Goal: Transaction & Acquisition: Book appointment/travel/reservation

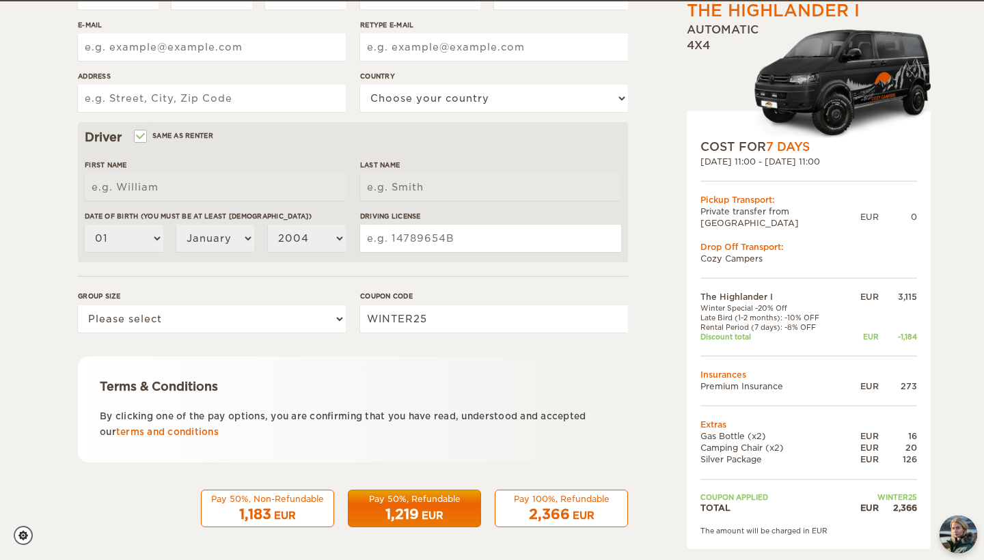
scroll to position [326, 0]
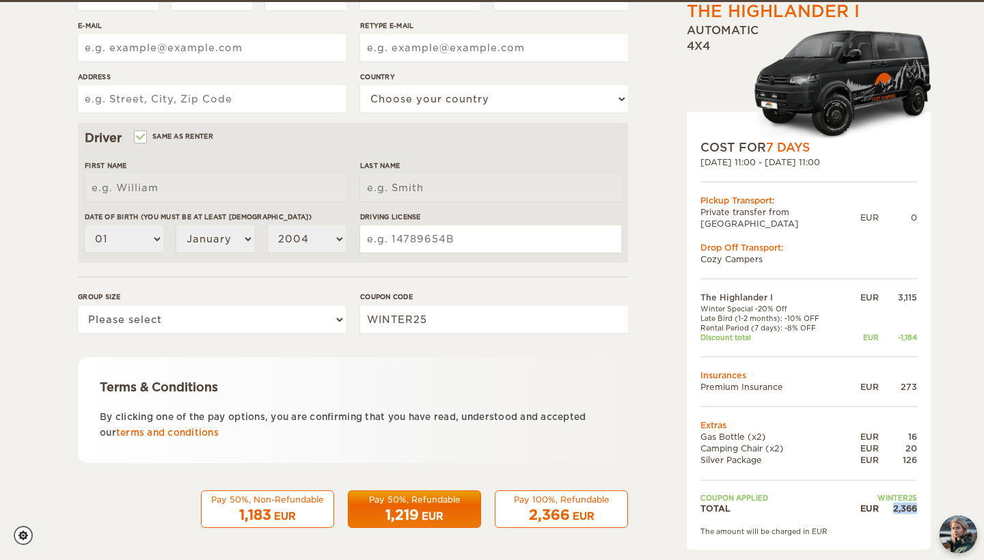
drag, startPoint x: 889, startPoint y: 495, endPoint x: 916, endPoint y: 495, distance: 27.3
click at [916, 502] on div "2,366" at bounding box center [898, 508] width 38 height 12
copy div "2,366"
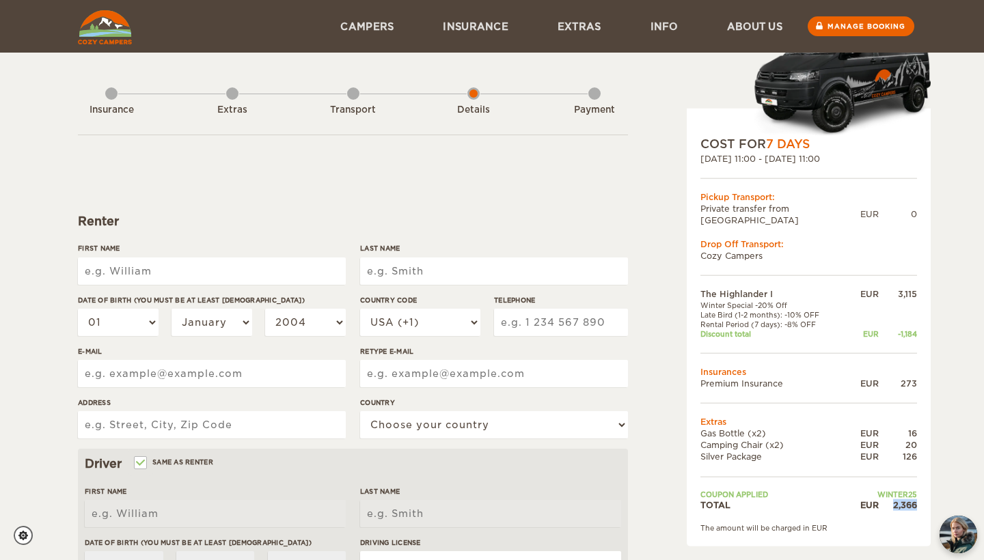
scroll to position [0, 0]
click at [347, 96] on div "Transport" at bounding box center [353, 107] width 12 height 55
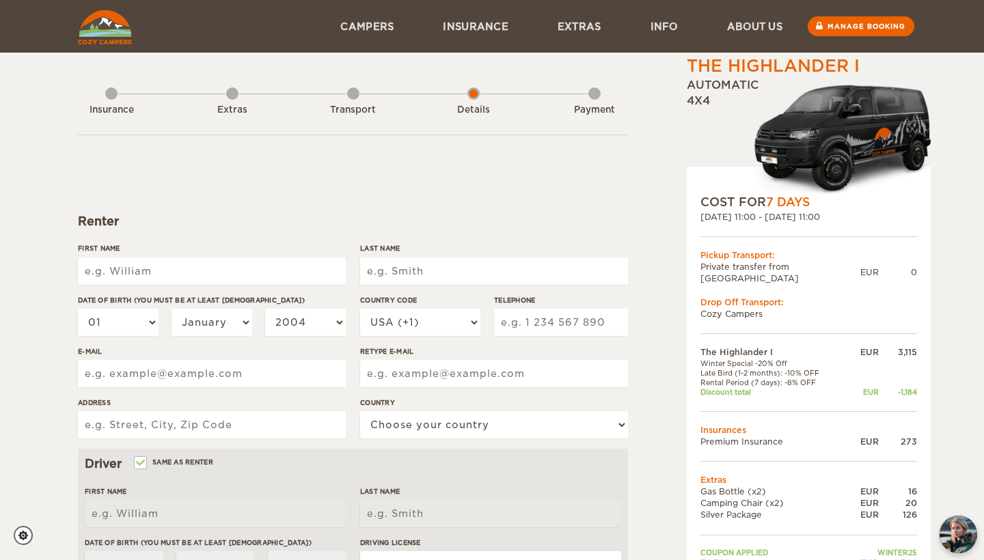
click at [231, 91] on div "Extras" at bounding box center [232, 107] width 12 height 55
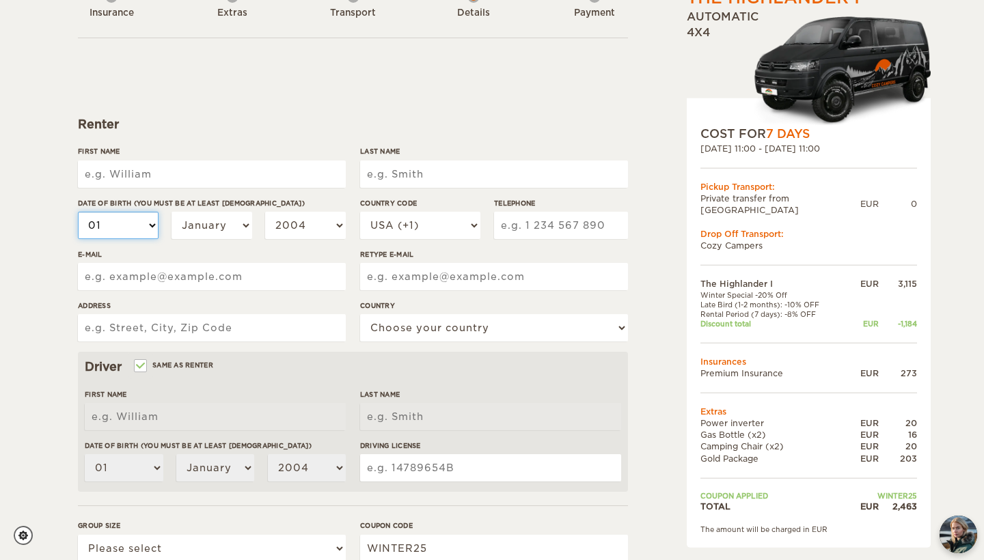
scroll to position [97, 0]
type input "James"
type input "Ewing"
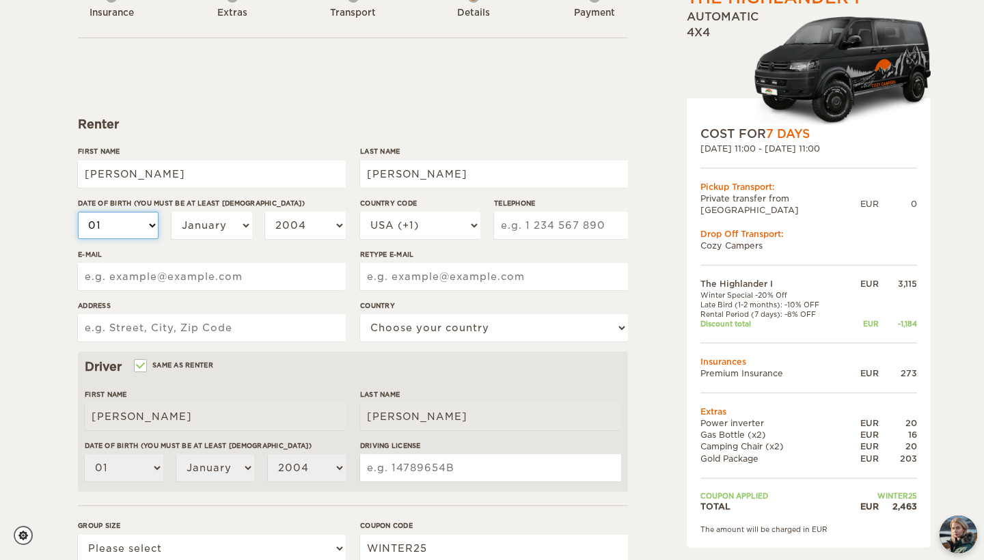
select select "11"
select select "03"
select select "02"
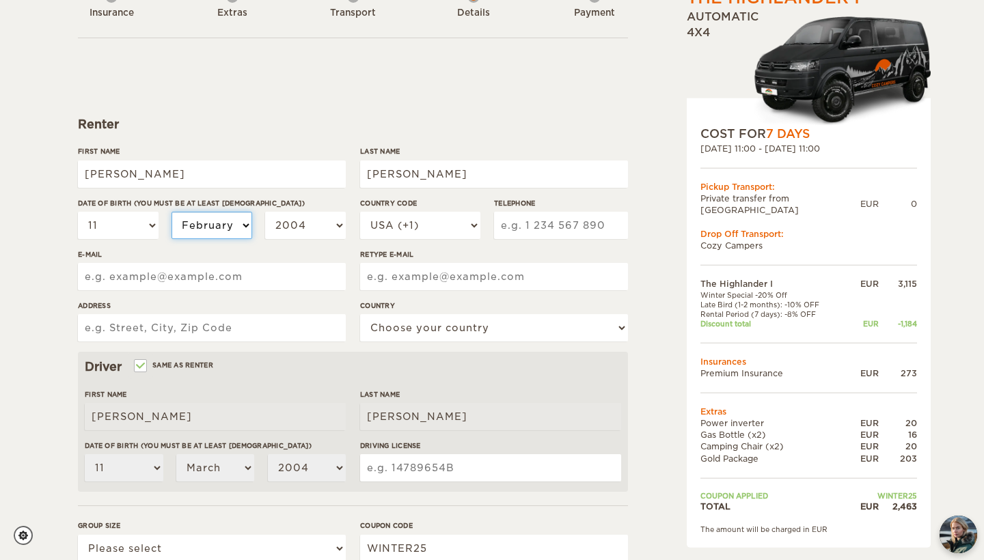
select select "02"
select select "1991"
type input "james@stronghomeseismic.com"
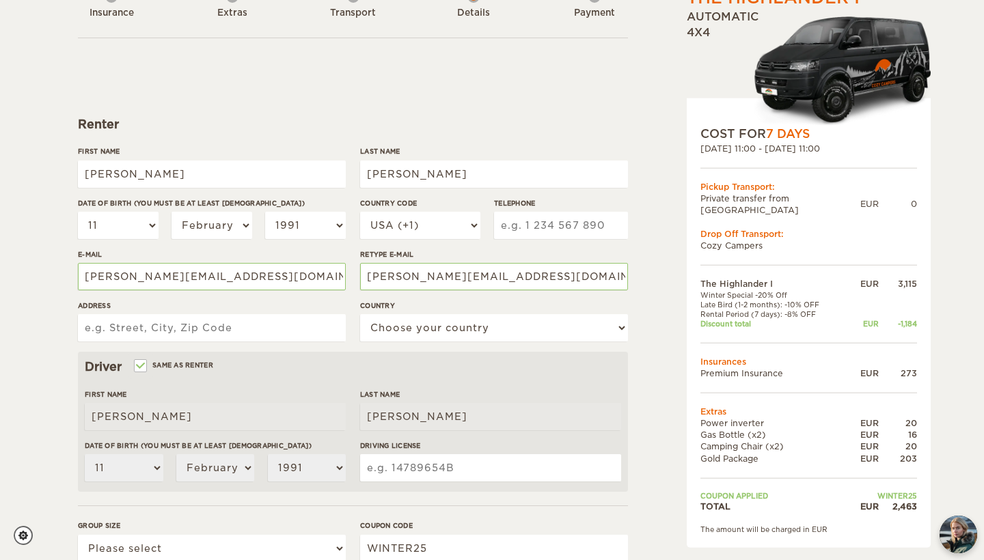
type input "7131 29th Ave S"
select select "222"
click at [254, 325] on input "7131 29th Ave S" at bounding box center [212, 327] width 268 height 27
type input "7131 29th Ave SW"
click at [393, 457] on input "Driving License" at bounding box center [490, 467] width 261 height 27
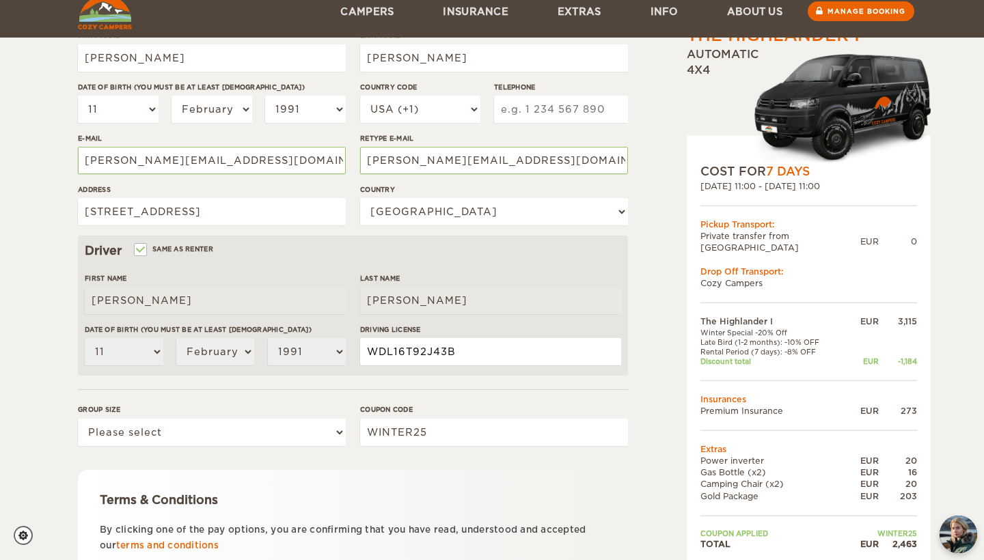
scroll to position [279, 0]
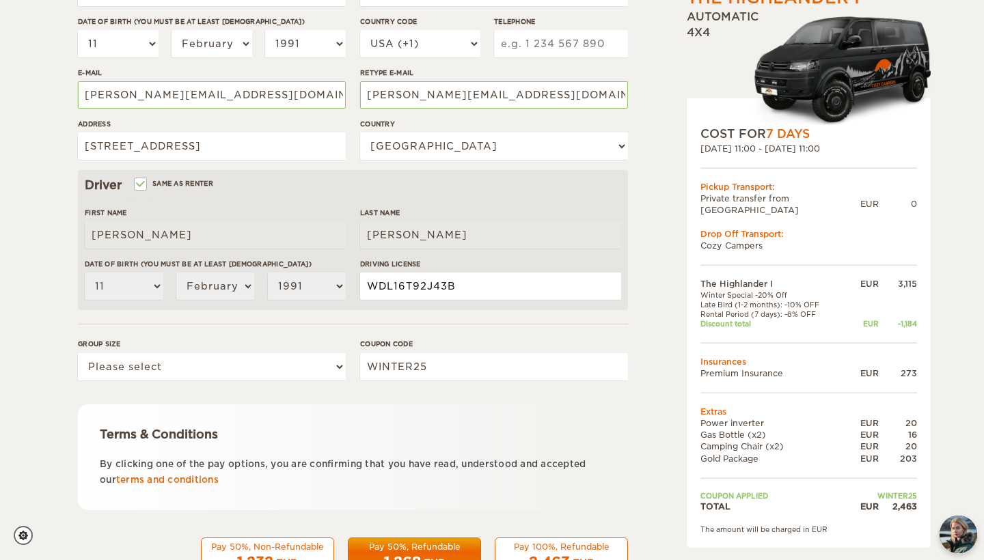
type input "WDL16T92J43B"
select select "2"
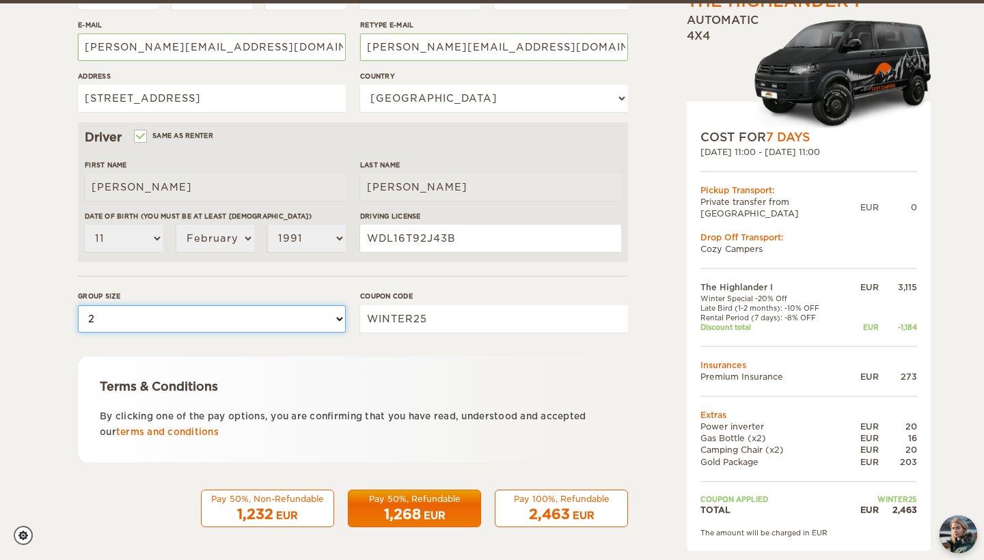
scroll to position [326, 0]
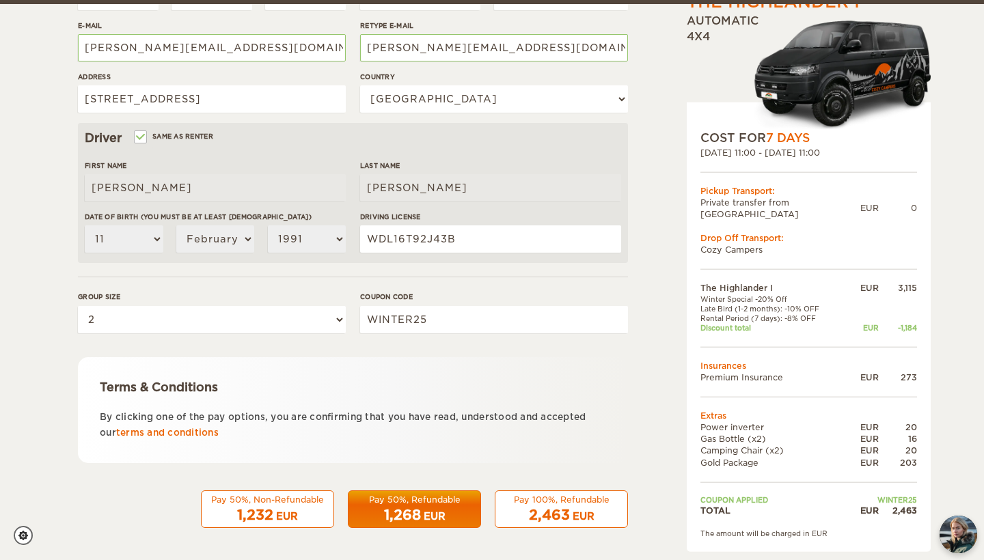
click at [310, 499] on div "Pay 50%, Non-Refundable" at bounding box center [267, 500] width 115 height 12
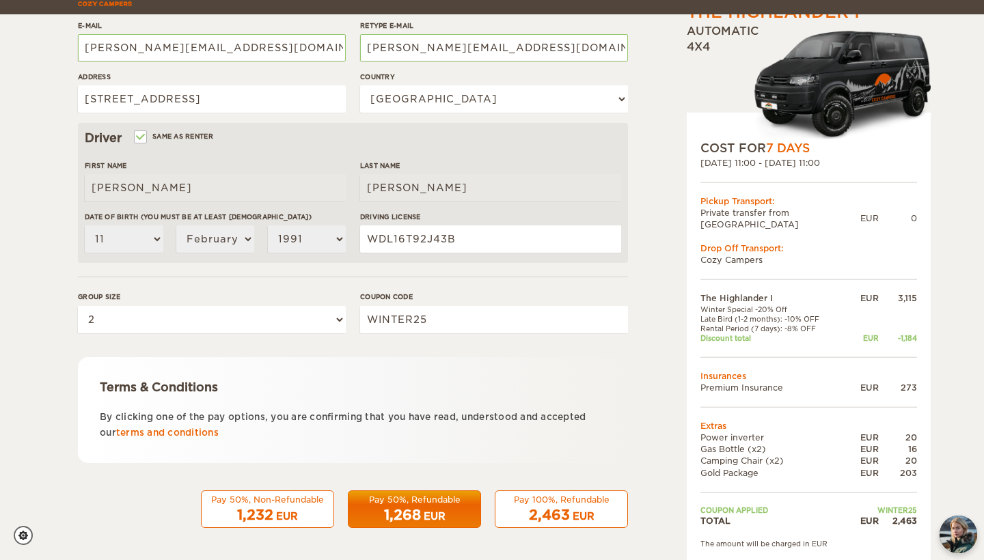
type input "5072593980"
click at [310, 506] on div "1,232 EUR" at bounding box center [267, 516] width 115 height 20
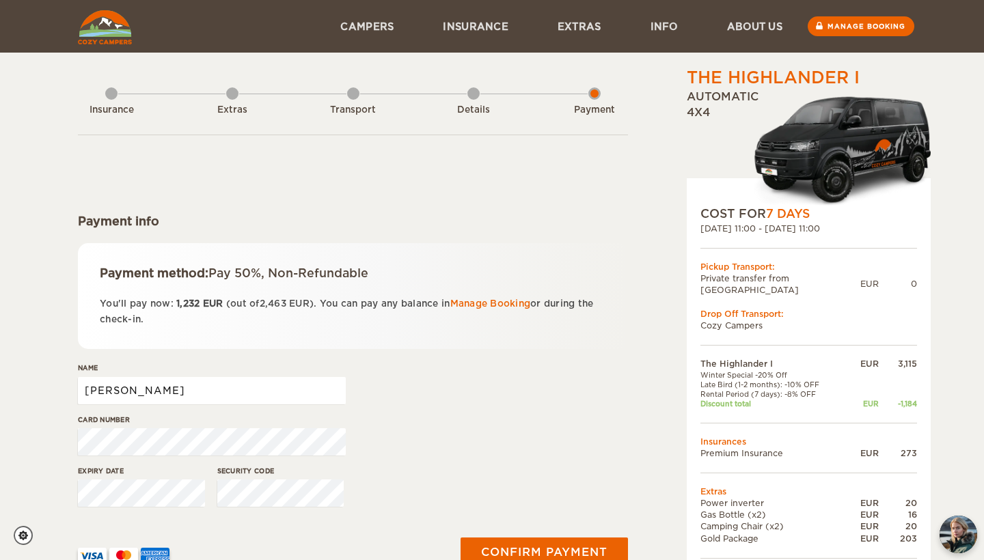
click at [262, 390] on input "[PERSON_NAME]" at bounding box center [212, 390] width 268 height 27
type input "JAMES EWING"
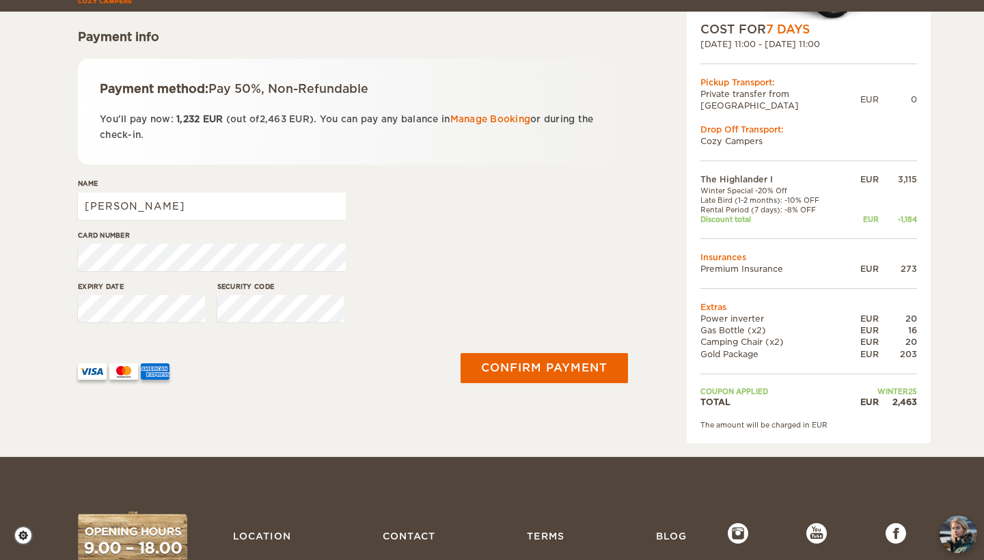
scroll to position [185, 0]
click at [571, 370] on button "Confirm payment" at bounding box center [544, 368] width 172 height 31
